Goal: Find specific page/section: Find specific page/section

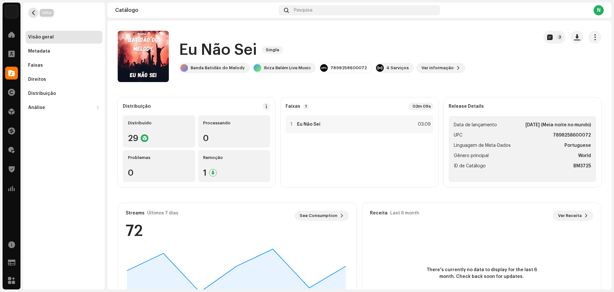
click at [33, 12] on span "button" at bounding box center [33, 12] width 5 height 5
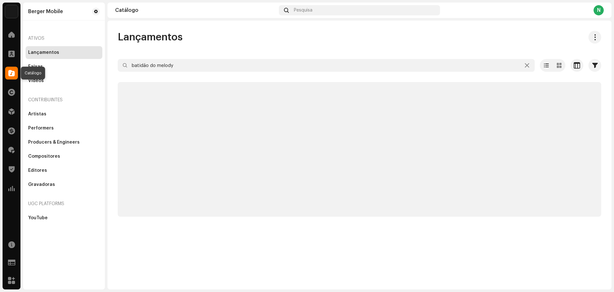
click at [11, 71] on span at bounding box center [11, 72] width 6 height 5
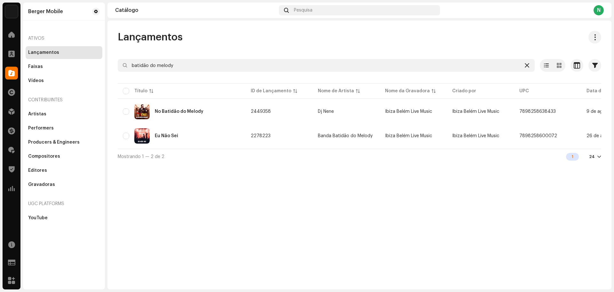
click at [528, 64] on icon at bounding box center [527, 65] width 4 height 5
